Goal: Task Accomplishment & Management: Use online tool/utility

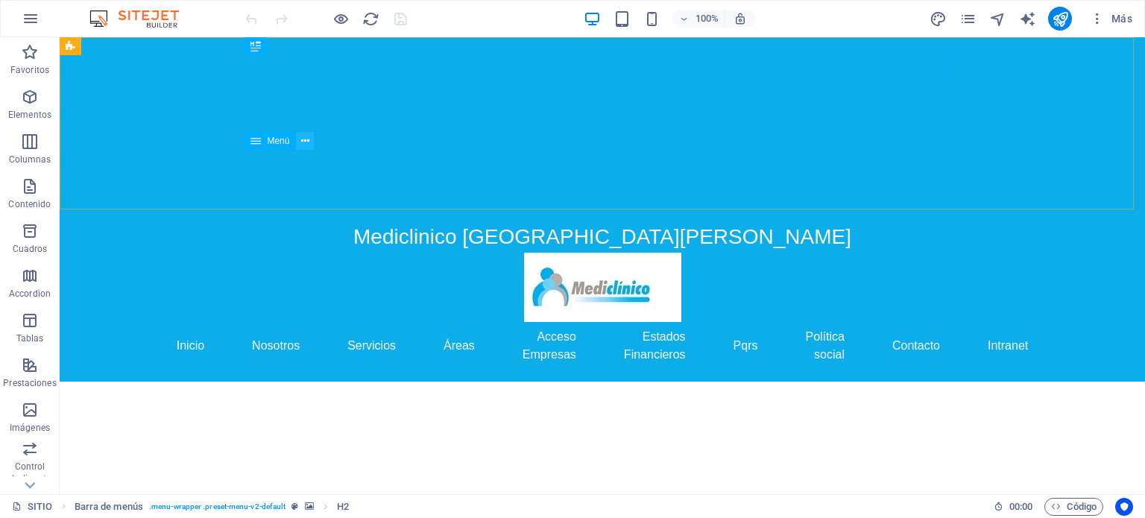
click at [307, 144] on icon at bounding box center [305, 141] width 8 height 16
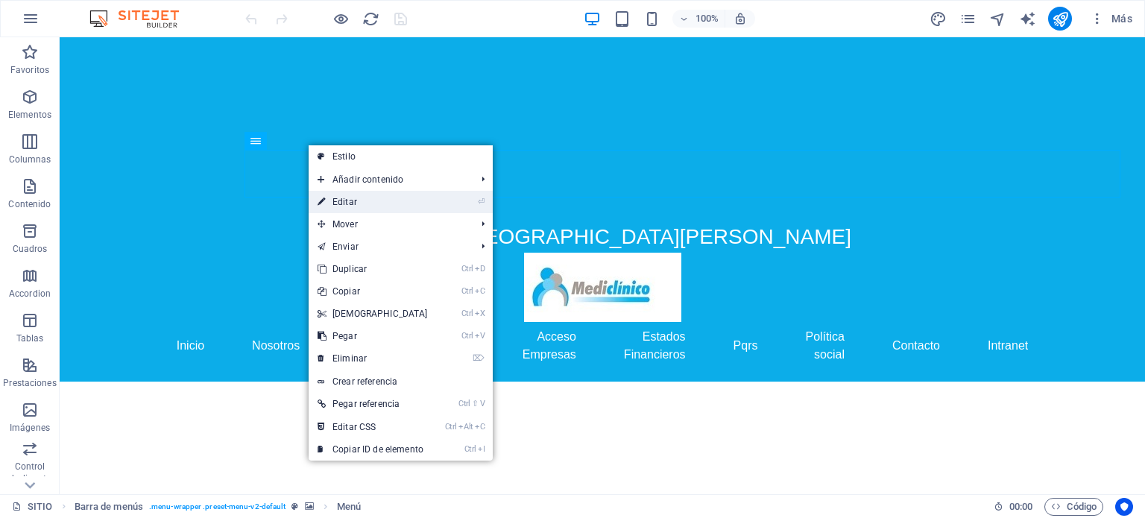
click at [337, 201] on link "⏎ Editar" at bounding box center [373, 202] width 128 height 22
select select "default"
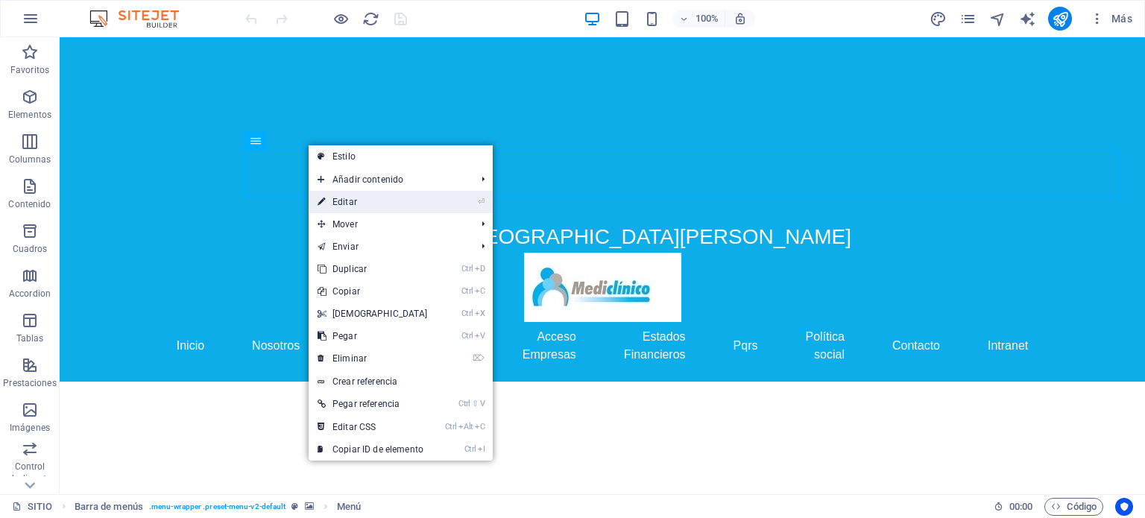
select select
select select "default"
select select "2"
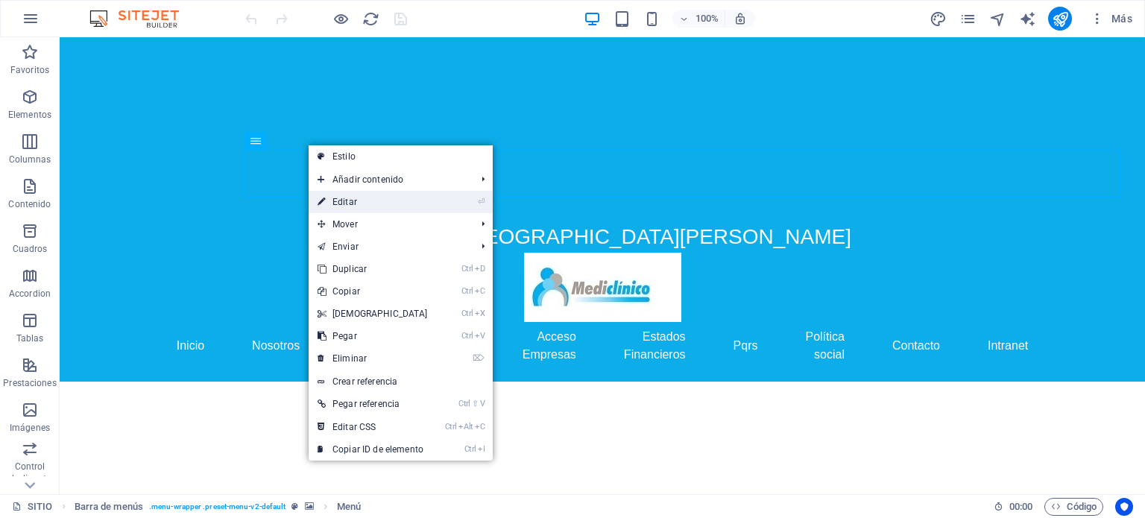
select select
select select "external"
select select "default"
select select "4"
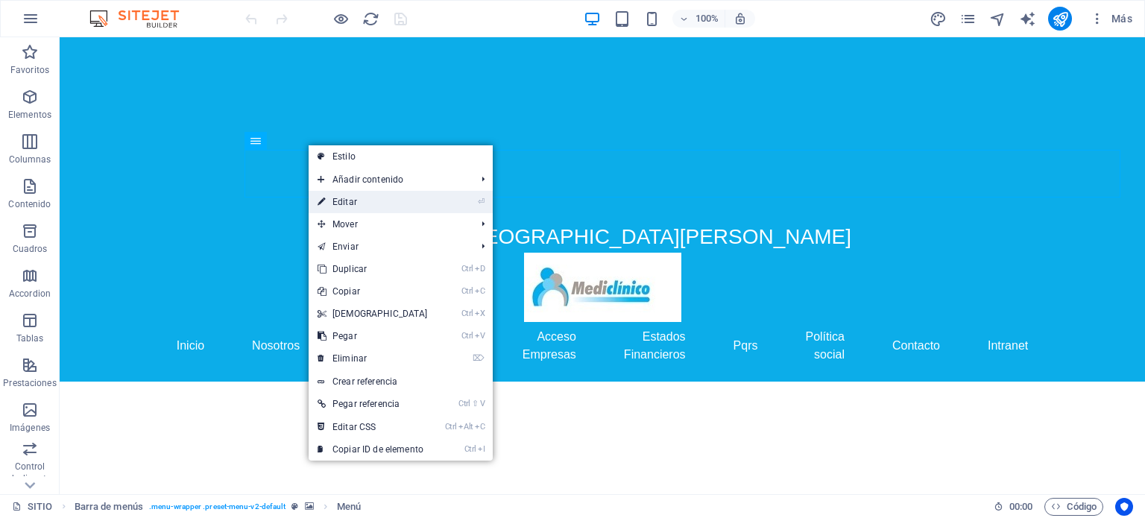
select select
select select "default"
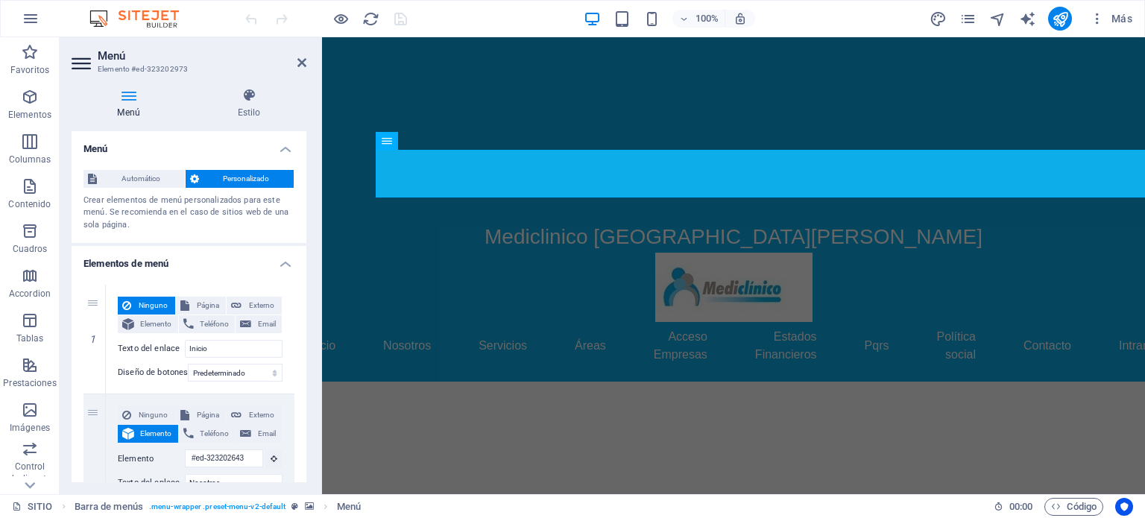
drag, startPoint x: 303, startPoint y: 176, endPoint x: 304, endPoint y: 418, distance: 241.6
click at [304, 418] on div "Menú Automático Personalizado Crear elementos de menú personalizados para este …" at bounding box center [189, 306] width 235 height 351
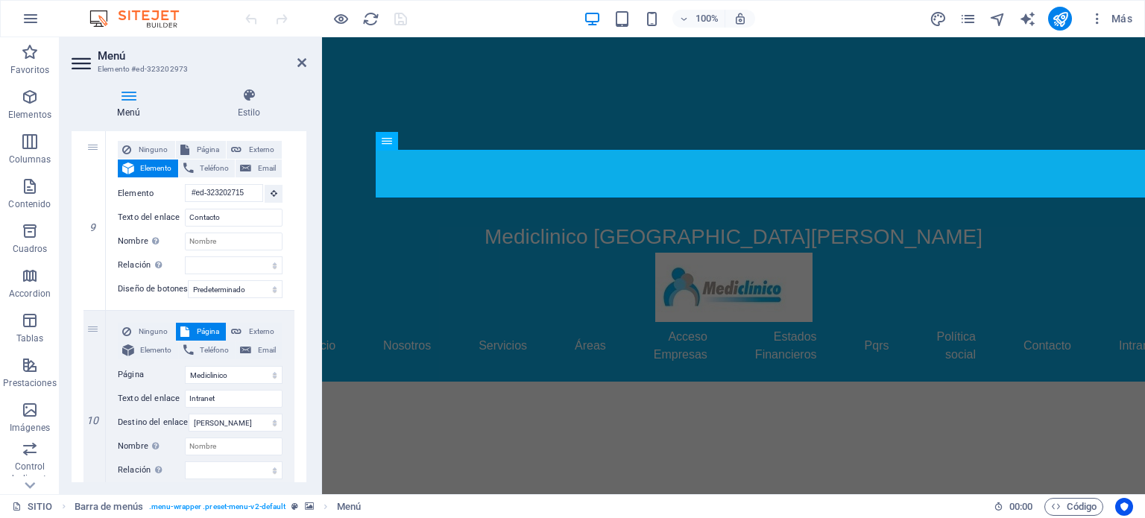
scroll to position [1667, 0]
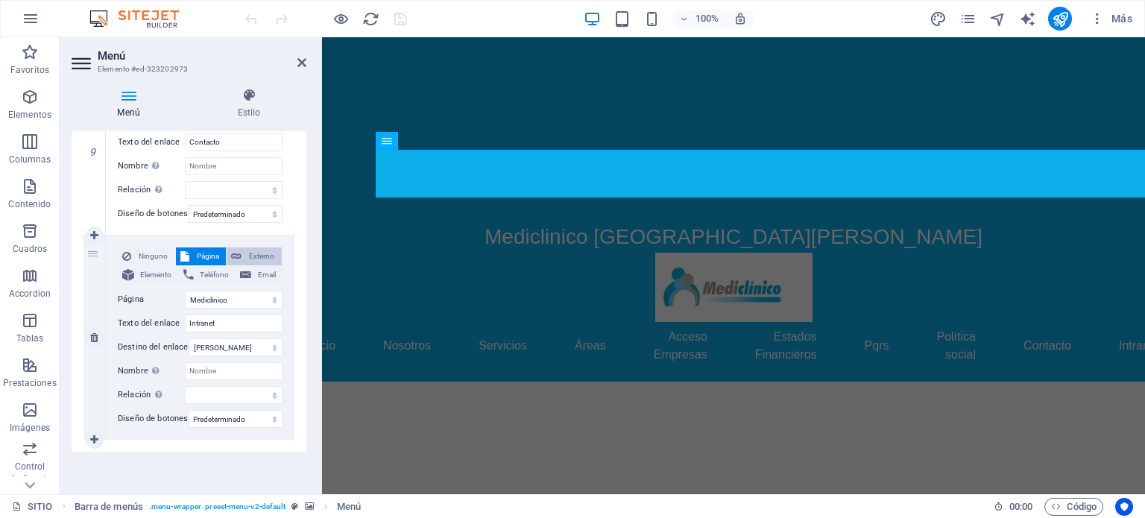
click at [265, 248] on span "Externo" at bounding box center [261, 257] width 31 height 18
select select
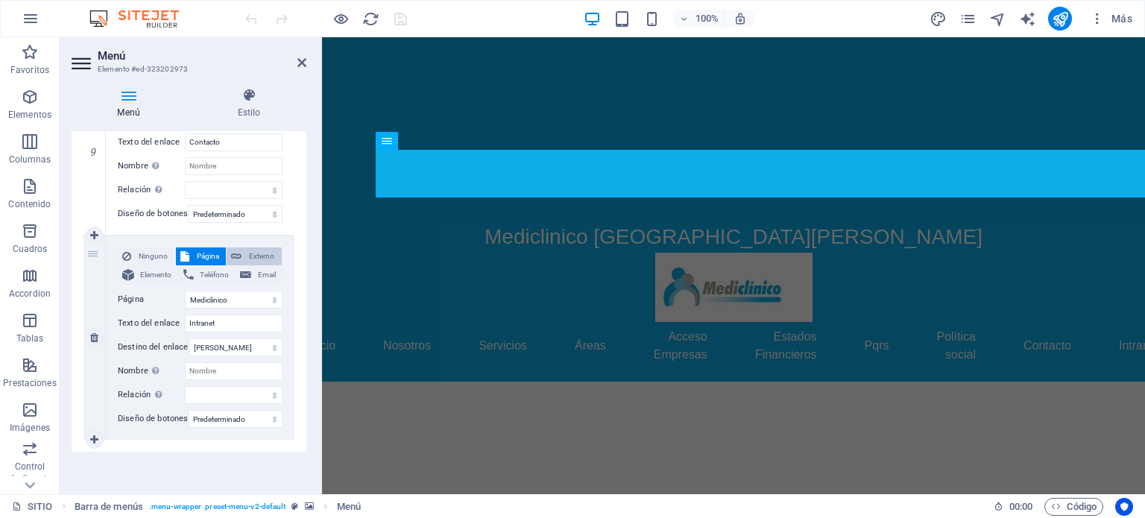
select select
select select "blank"
select select
drag, startPoint x: 239, startPoint y: 289, endPoint x: 120, endPoint y: 295, distance: 118.7
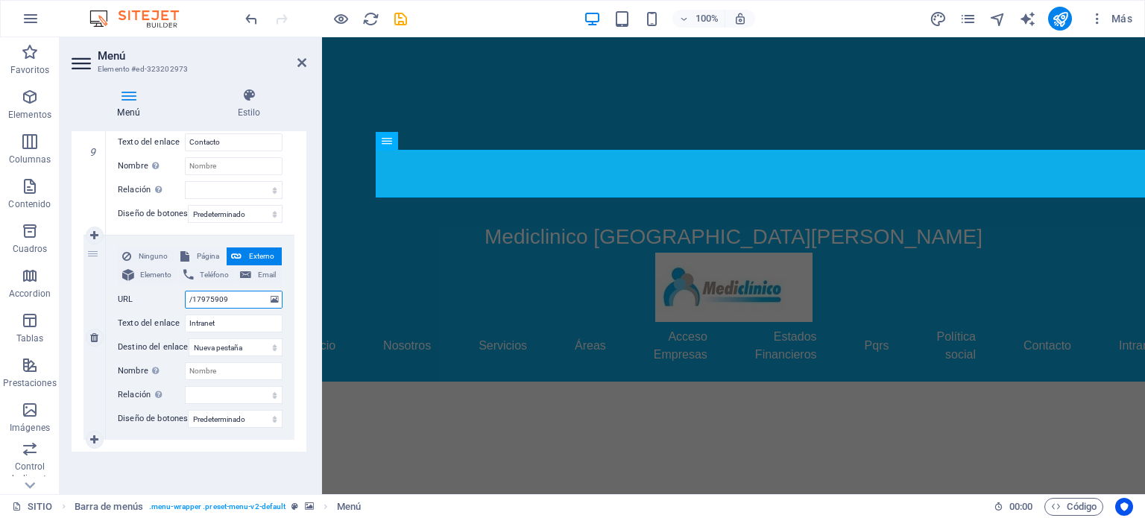
click at [120, 295] on div "URL /17975909" at bounding box center [200, 300] width 165 height 18
paste input "[URL][DOMAIN_NAME]"
type input "[URL][DOMAIN_NAME]"
select select
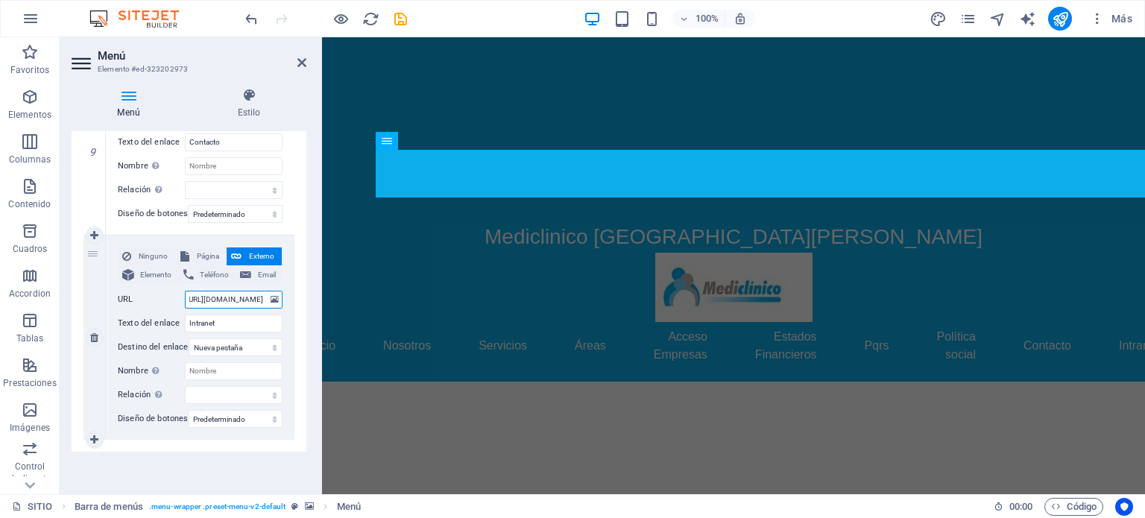
select select
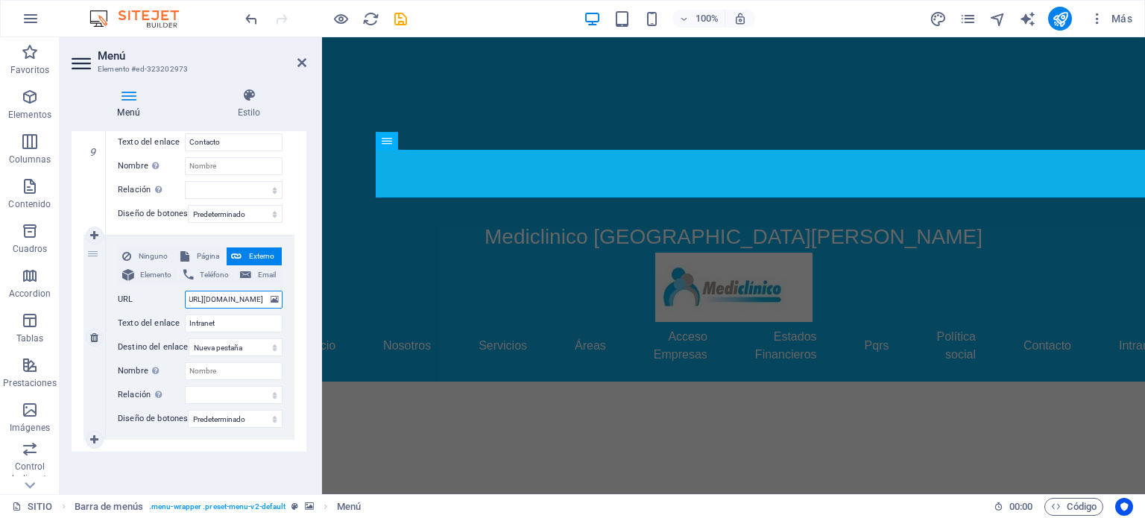
select select
type input "[URL][DOMAIN_NAME]"
click at [299, 62] on icon at bounding box center [302, 63] width 9 height 12
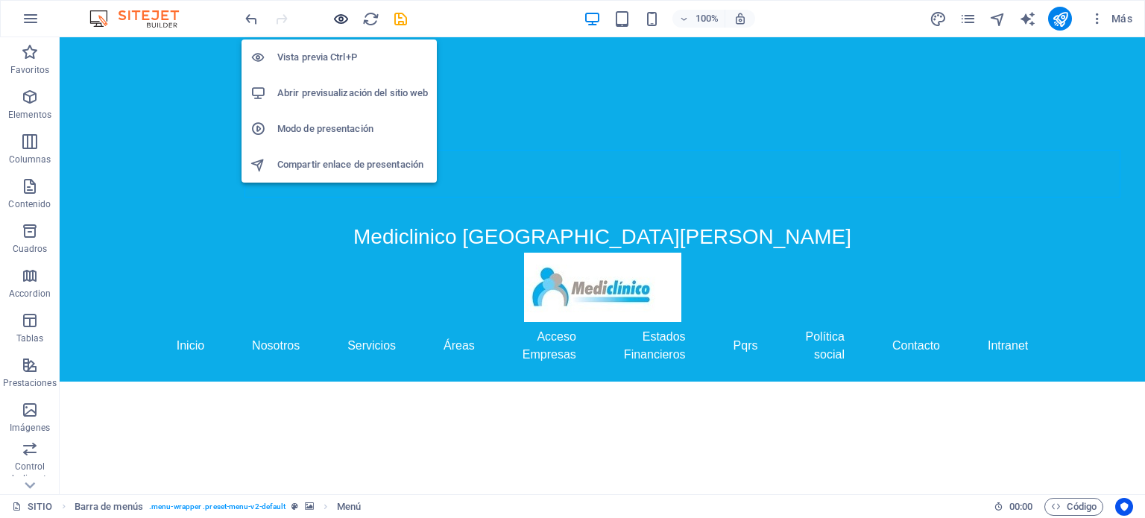
click at [342, 14] on icon "button" at bounding box center [341, 18] width 17 height 17
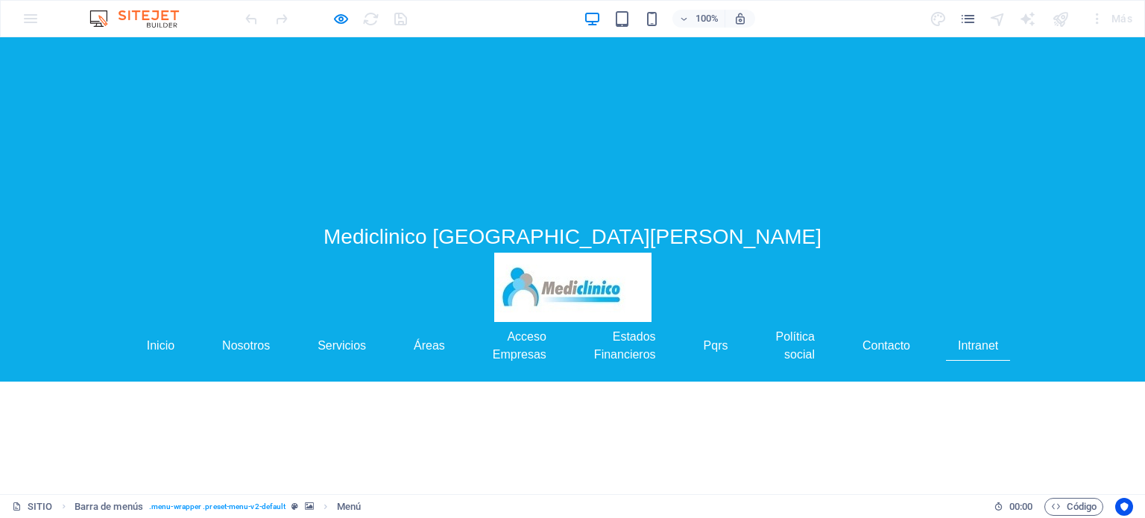
click at [1010, 331] on link "Intranet" at bounding box center [978, 346] width 64 height 30
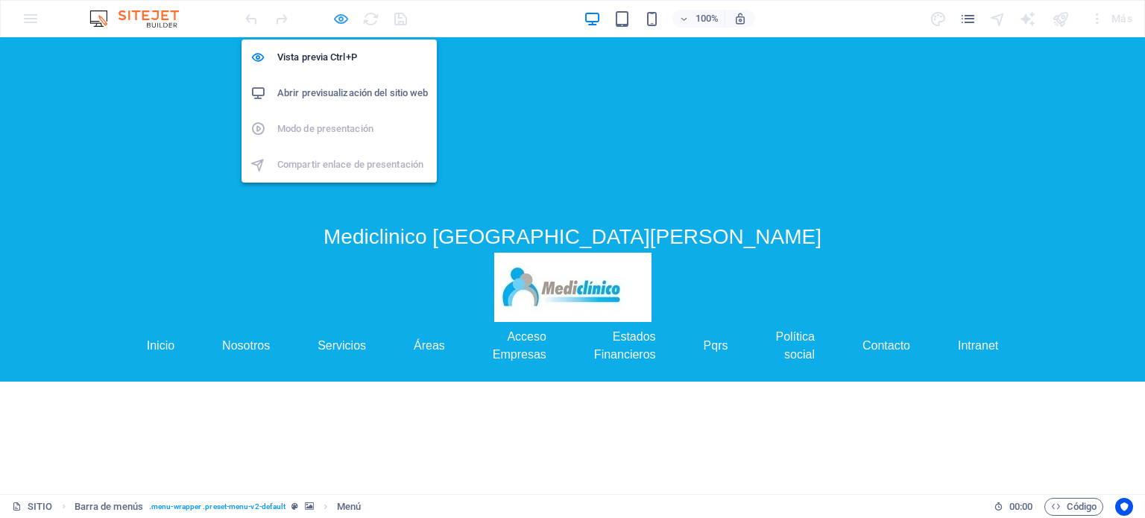
click at [341, 17] on icon "button" at bounding box center [341, 18] width 17 height 17
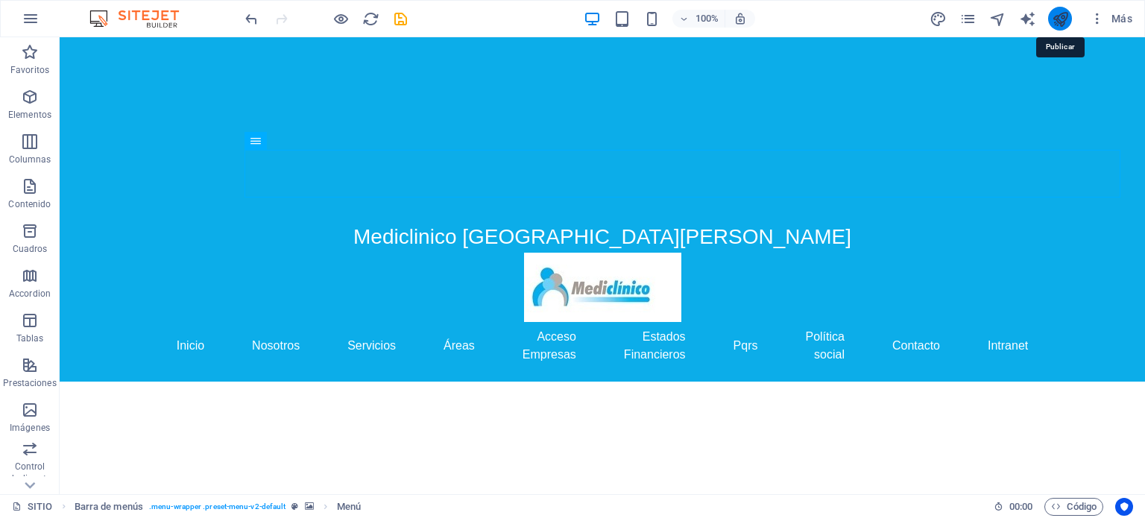
click at [1061, 17] on icon "publish" at bounding box center [1060, 18] width 17 height 17
checkbox input "false"
